Goal: Task Accomplishment & Management: Complete application form

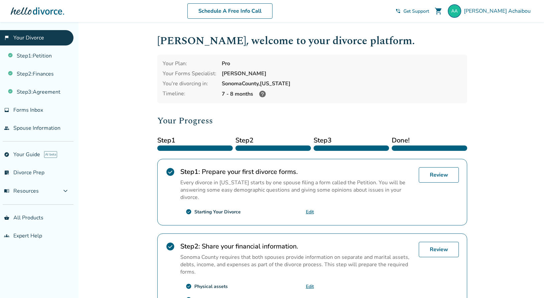
click at [29, 36] on link "flag_2 Your Divorce" at bounding box center [37, 37] width 74 height 15
click at [25, 109] on span "Forms Inbox" at bounding box center [28, 109] width 30 height 7
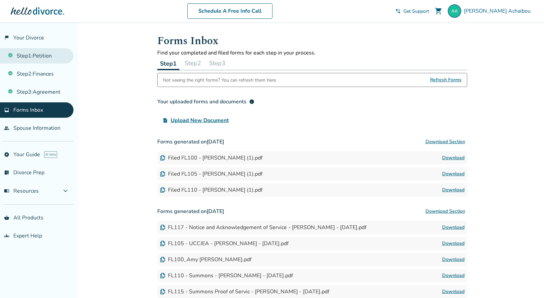
click at [33, 55] on link "Step 1 : Petition" at bounding box center [37, 55] width 74 height 15
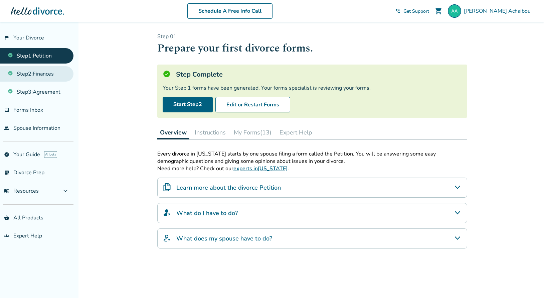
click at [27, 71] on link "Step 2 : Finances" at bounding box center [37, 73] width 74 height 15
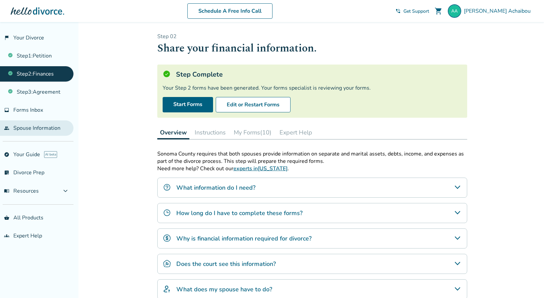
click at [17, 129] on link "people Spouse Information" at bounding box center [37, 127] width 74 height 15
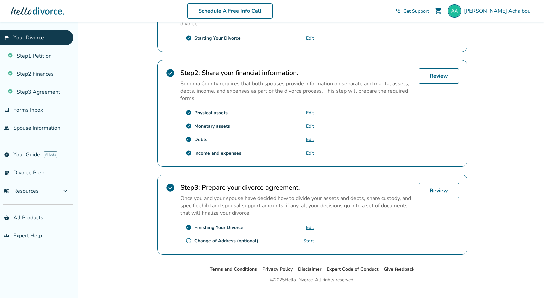
scroll to position [130, 0]
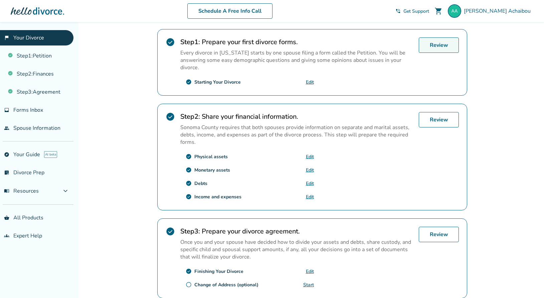
click at [441, 50] on link "Review" at bounding box center [439, 44] width 40 height 15
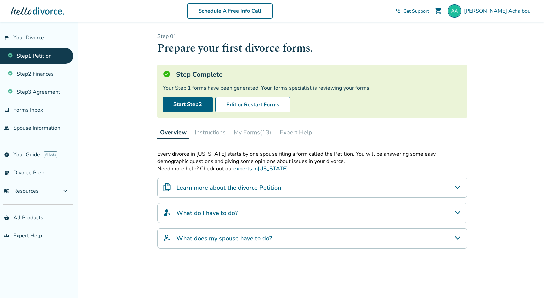
click at [250, 132] on button "My Forms (13)" at bounding box center [252, 132] width 43 height 13
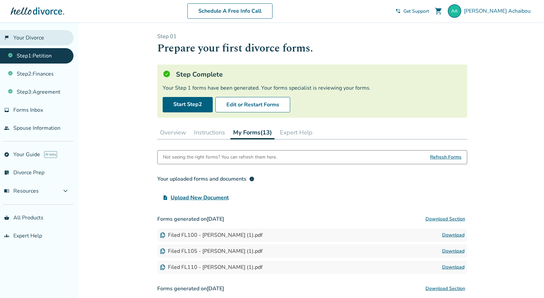
click at [29, 36] on link "flag_2 Your Divorce" at bounding box center [37, 37] width 74 height 15
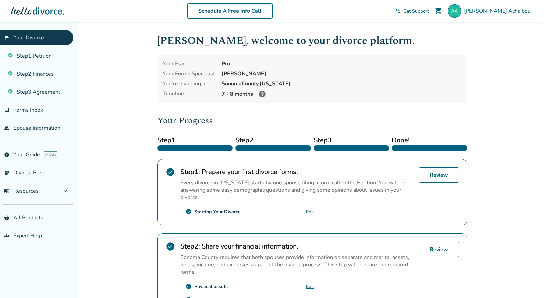
click at [265, 149] on div at bounding box center [274, 147] width 76 height 5
click at [58, 74] on link "Step 2 : Finances" at bounding box center [37, 73] width 74 height 15
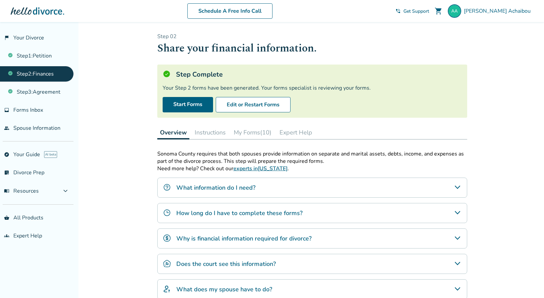
click at [253, 131] on button "My Forms (10)" at bounding box center [252, 132] width 43 height 13
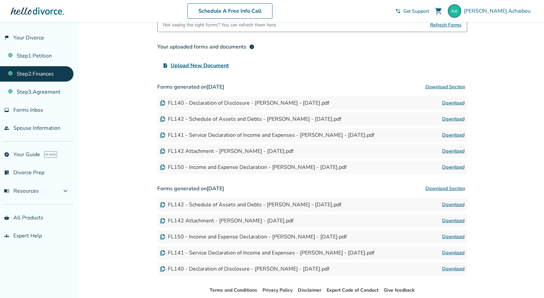
scroll to position [124, 0]
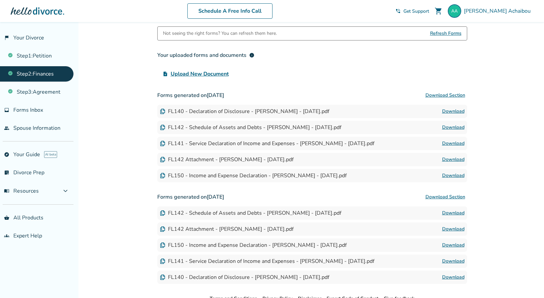
click at [239, 174] on div "FL150 - Income and Expense Declaration - Amy Ennis Achaibou - 2025-08-07.pdf" at bounding box center [253, 175] width 187 height 7
click at [456, 175] on link "Download" at bounding box center [453, 175] width 22 height 8
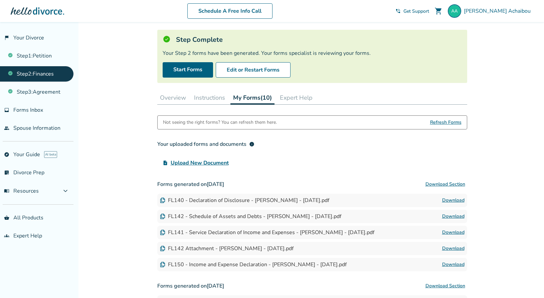
scroll to position [0, 0]
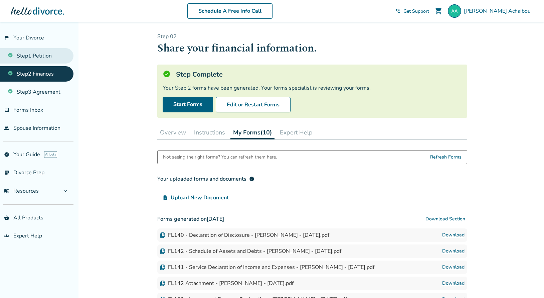
click at [50, 55] on link "Step 1 : Petition" at bounding box center [37, 55] width 74 height 15
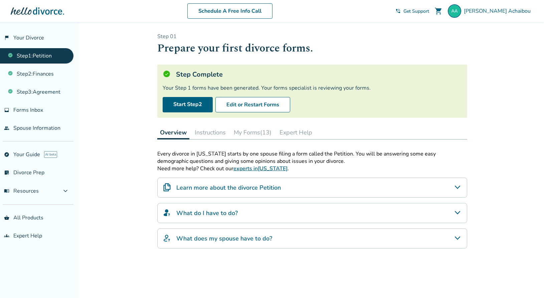
click at [248, 134] on button "My Forms (13)" at bounding box center [252, 132] width 43 height 13
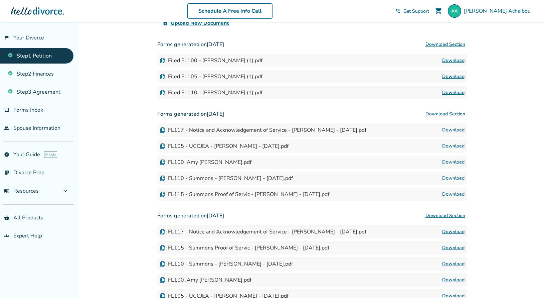
scroll to position [174, 0]
click at [255, 130] on div "FL117 - Notice and Acknowledgement of Service - [PERSON_NAME] - [DATE].pdf" at bounding box center [263, 130] width 207 height 7
click at [447, 130] on link "Download" at bounding box center [453, 130] width 22 height 8
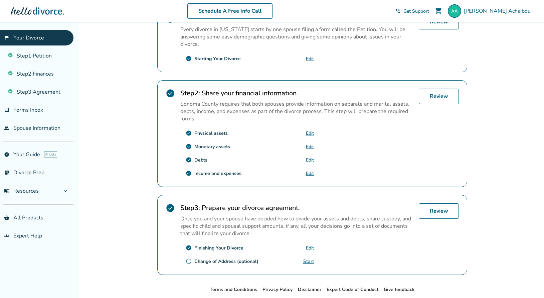
scroll to position [152, 0]
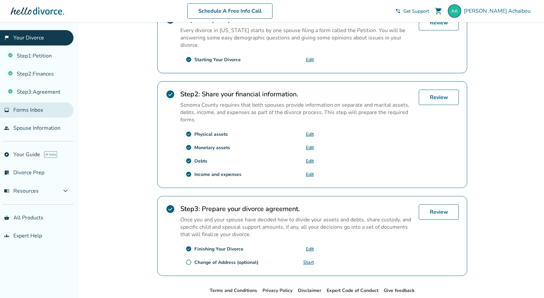
click at [35, 108] on span "Forms Inbox" at bounding box center [28, 109] width 30 height 7
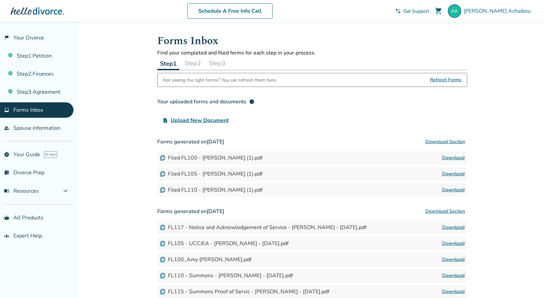
click at [193, 63] on button "Step 2" at bounding box center [193, 62] width 22 height 13
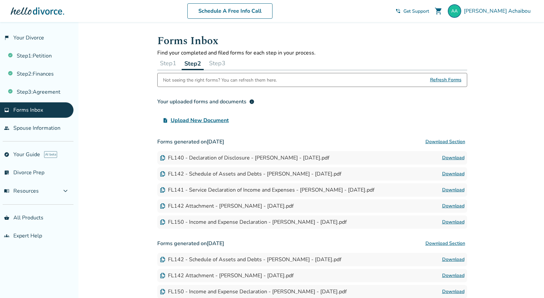
click at [170, 64] on button "Step 1" at bounding box center [168, 62] width 22 height 13
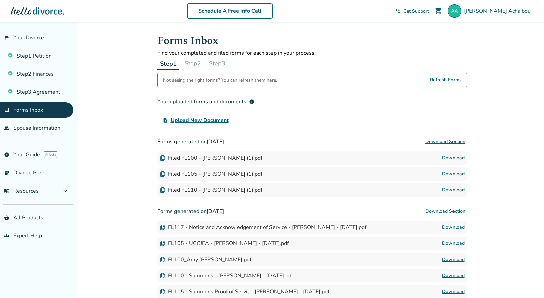
click at [446, 143] on button "Download Section" at bounding box center [446, 141] width 44 height 13
click at [195, 61] on button "Step 2" at bounding box center [193, 62] width 22 height 13
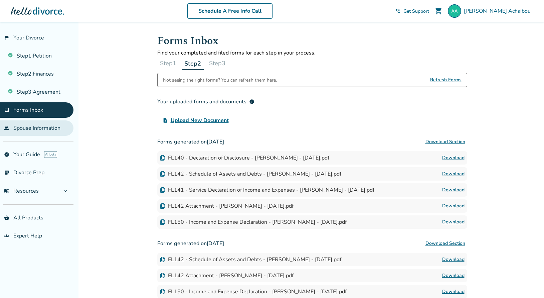
click at [44, 131] on link "people Spouse Information" at bounding box center [37, 127] width 74 height 15
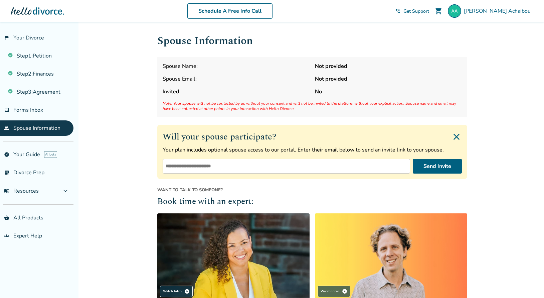
click at [318, 167] on input "email" at bounding box center [287, 166] width 248 height 15
click at [315, 76] on div "Spouse Name: Not provided Spouse Email: Not provided Invited No Note: Your spou…" at bounding box center [312, 86] width 310 height 59
click at [325, 73] on div "Spouse Name: Not provided Spouse Email: Not provided Invited No Note: Your spou…" at bounding box center [312, 86] width 310 height 59
click at [506, 10] on span "Amy Achaibou" at bounding box center [499, 10] width 70 height 7
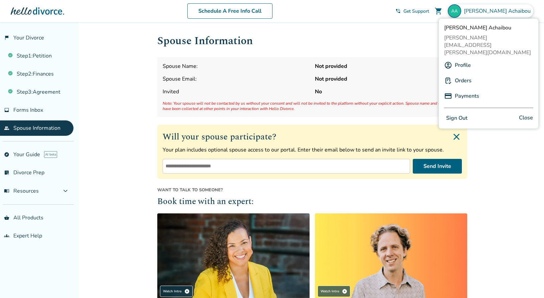
click at [458, 59] on link "Profile" at bounding box center [463, 65] width 16 height 13
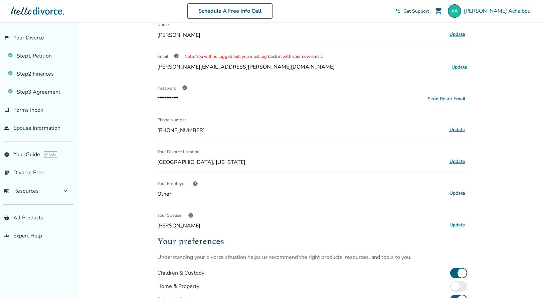
scroll to position [32, 0]
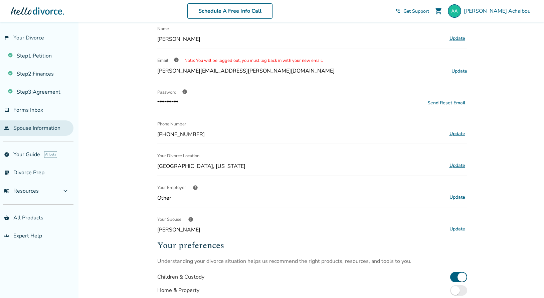
click at [42, 126] on link "people Spouse Information" at bounding box center [37, 127] width 74 height 15
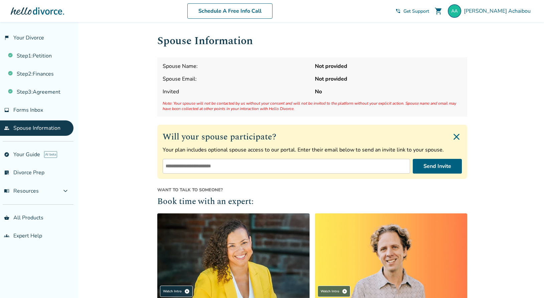
click at [202, 161] on input "email" at bounding box center [287, 166] width 248 height 15
click at [208, 167] on input "email" at bounding box center [287, 166] width 248 height 15
click at [429, 11] on span "Get Support" at bounding box center [417, 11] width 26 height 6
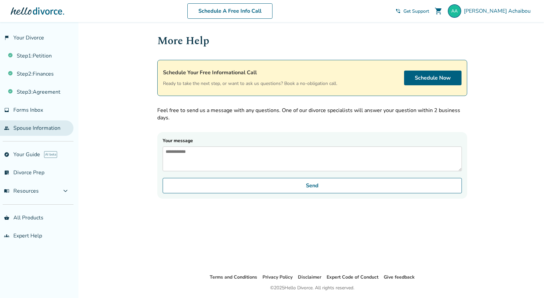
click at [41, 130] on link "people Spouse Information" at bounding box center [37, 127] width 74 height 15
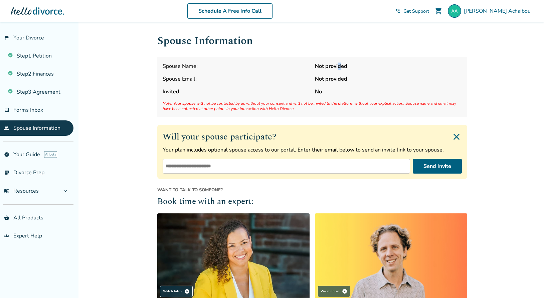
click at [339, 67] on strong "Not provided" at bounding box center [388, 65] width 147 height 7
click at [519, 11] on span "Amy Achaibou" at bounding box center [499, 10] width 70 height 7
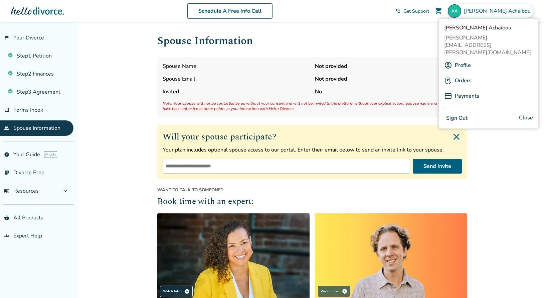
click at [471, 59] on div "Profile" at bounding box center [489, 65] width 89 height 13
click at [466, 59] on link "Profile" at bounding box center [463, 65] width 16 height 13
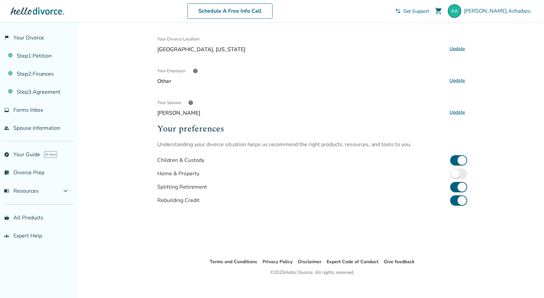
scroll to position [154, 0]
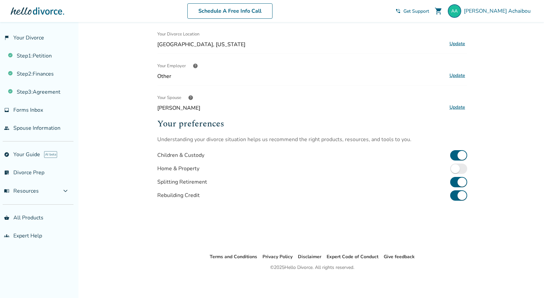
click at [455, 106] on button "Update" at bounding box center [458, 107] width 20 height 9
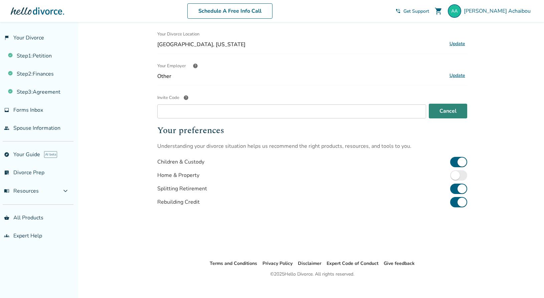
click at [446, 112] on button "Cancel" at bounding box center [448, 111] width 38 height 15
